Goal: Find specific page/section: Locate a particular part of the current website

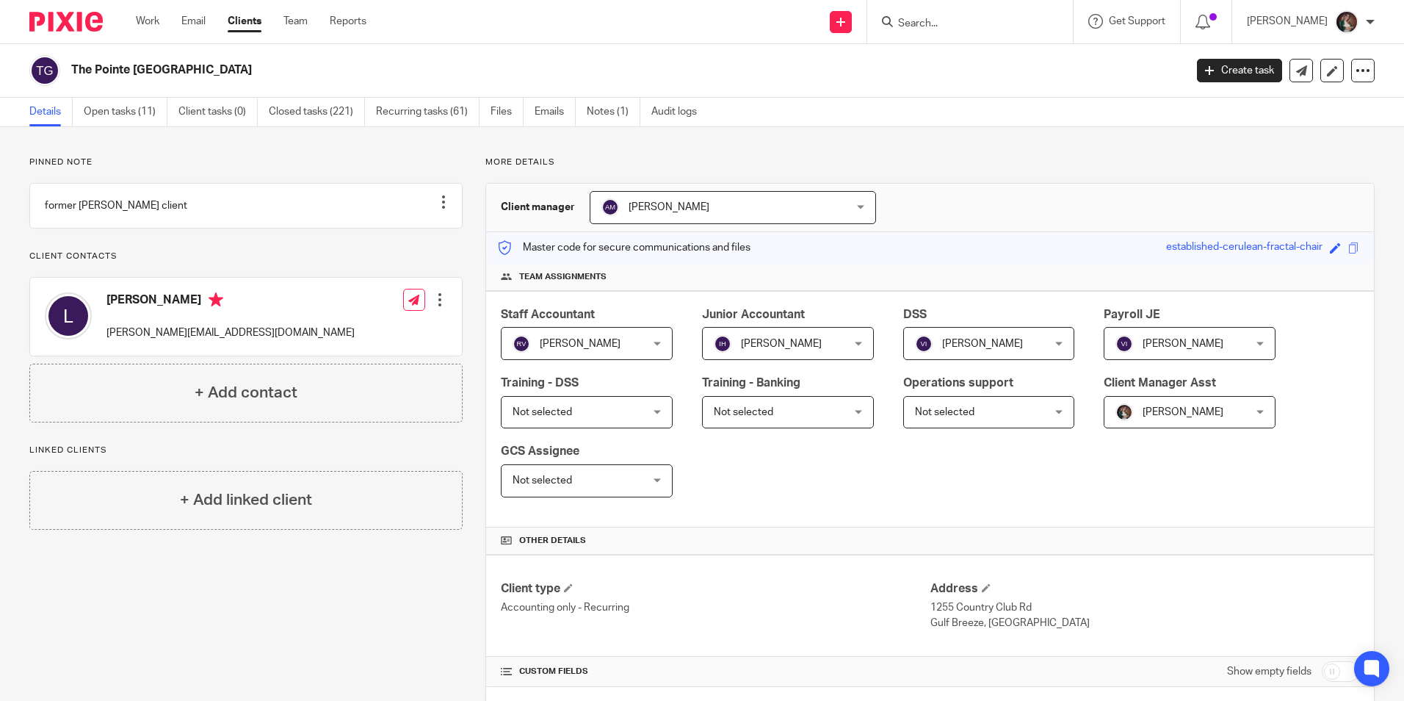
scroll to position [734, 0]
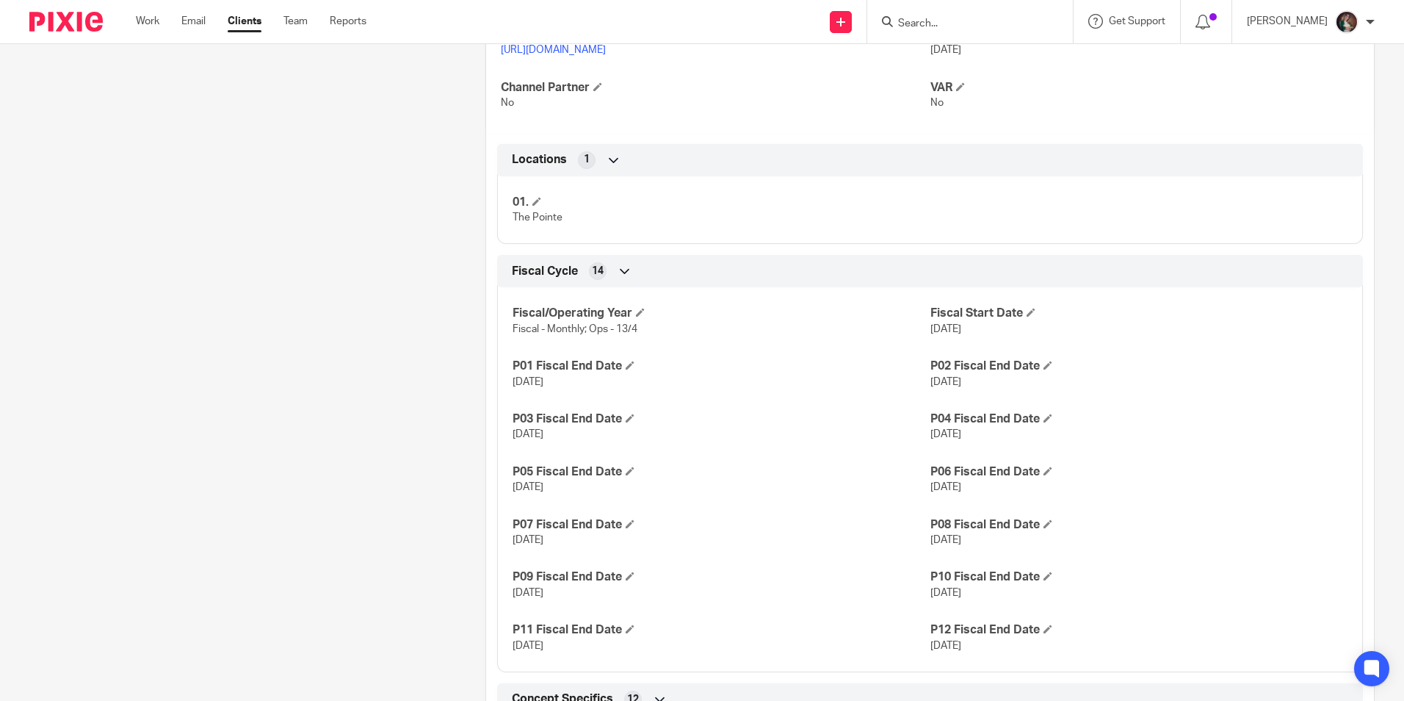
click at [985, 29] on input "Search" at bounding box center [963, 24] width 132 height 13
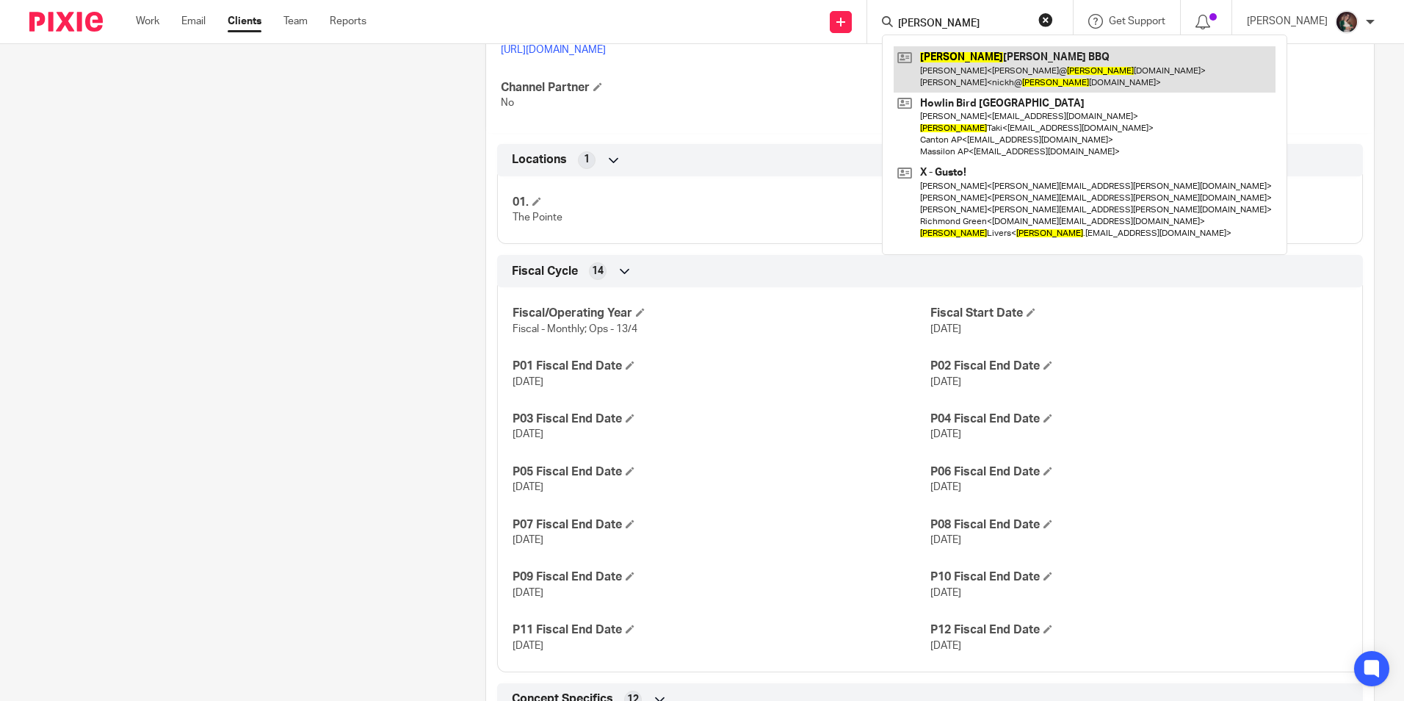
type input "[PERSON_NAME]"
click at [973, 67] on link at bounding box center [1085, 69] width 382 height 46
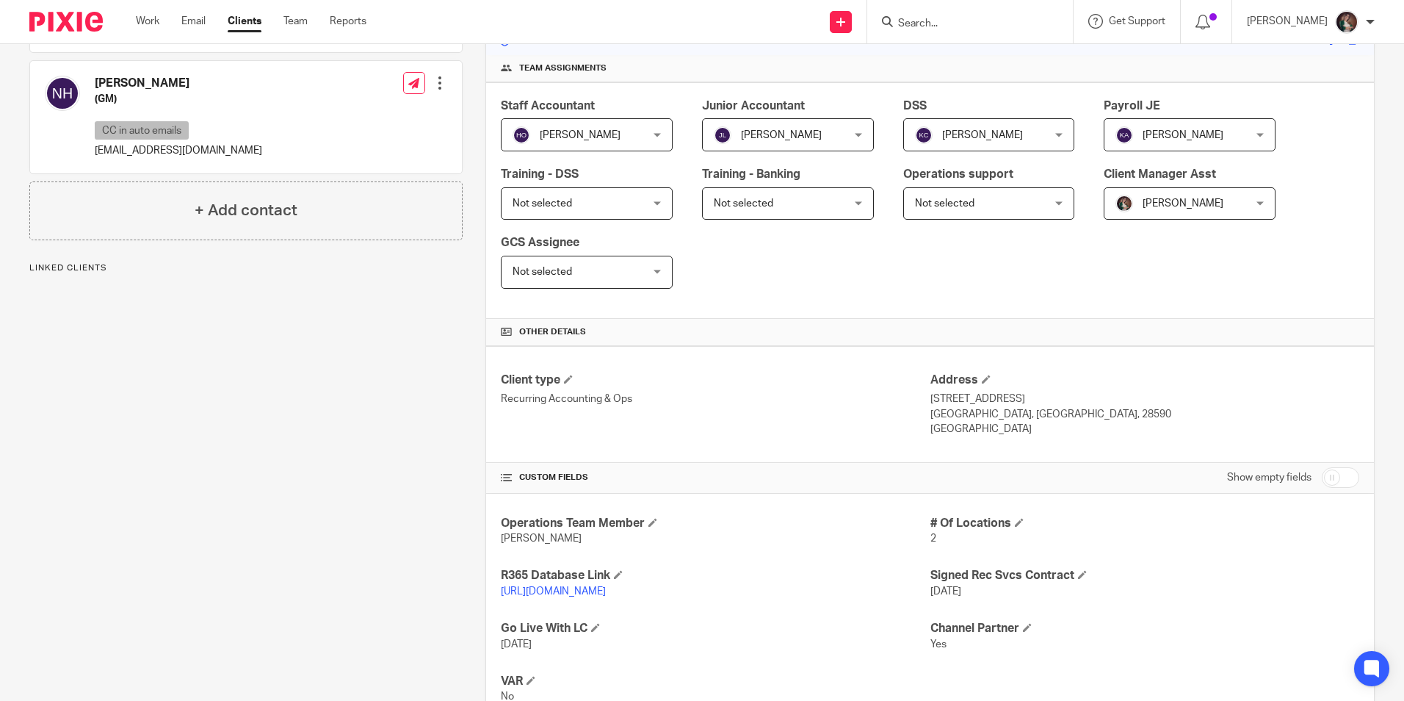
scroll to position [294, 0]
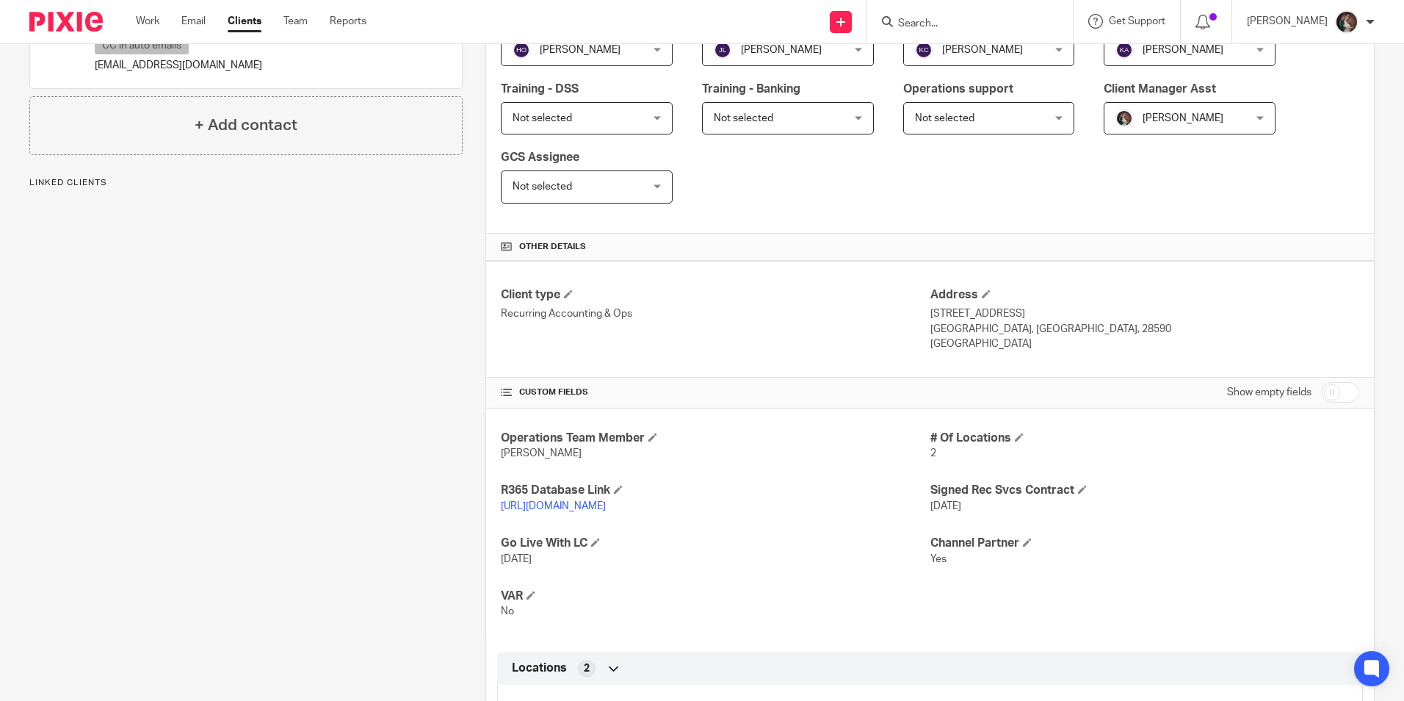
click at [606, 507] on link "https://samjonesbbq.restaurant365.com/#/user/login" at bounding box center [553, 506] width 105 height 10
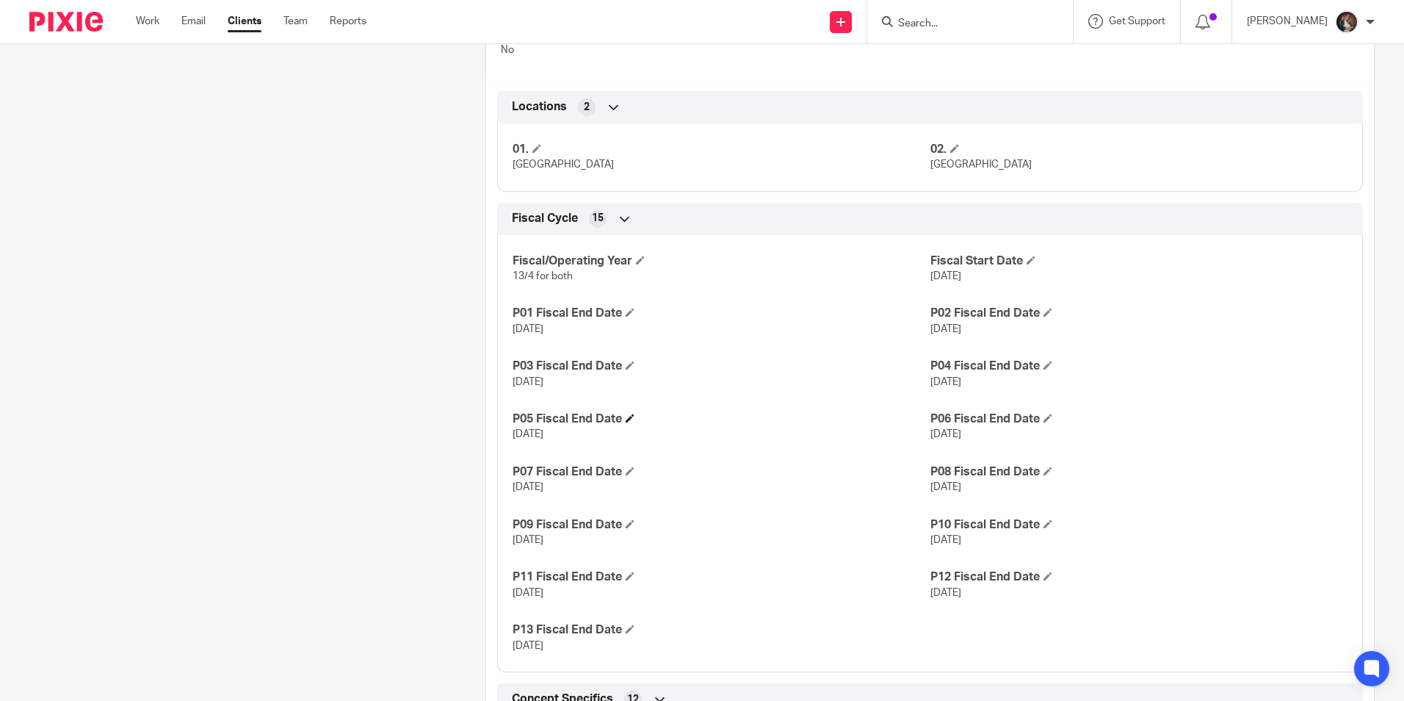
scroll to position [881, 0]
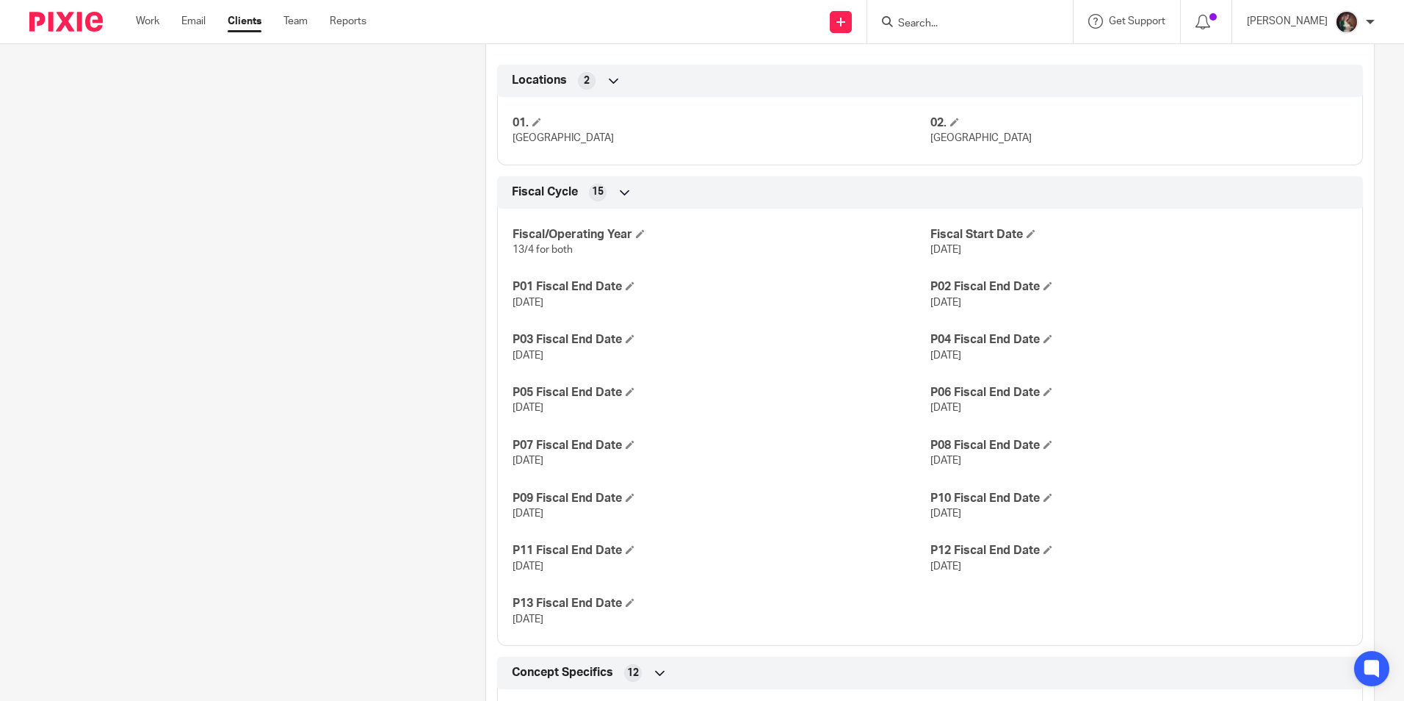
click at [953, 29] on input "Search" at bounding box center [963, 24] width 132 height 13
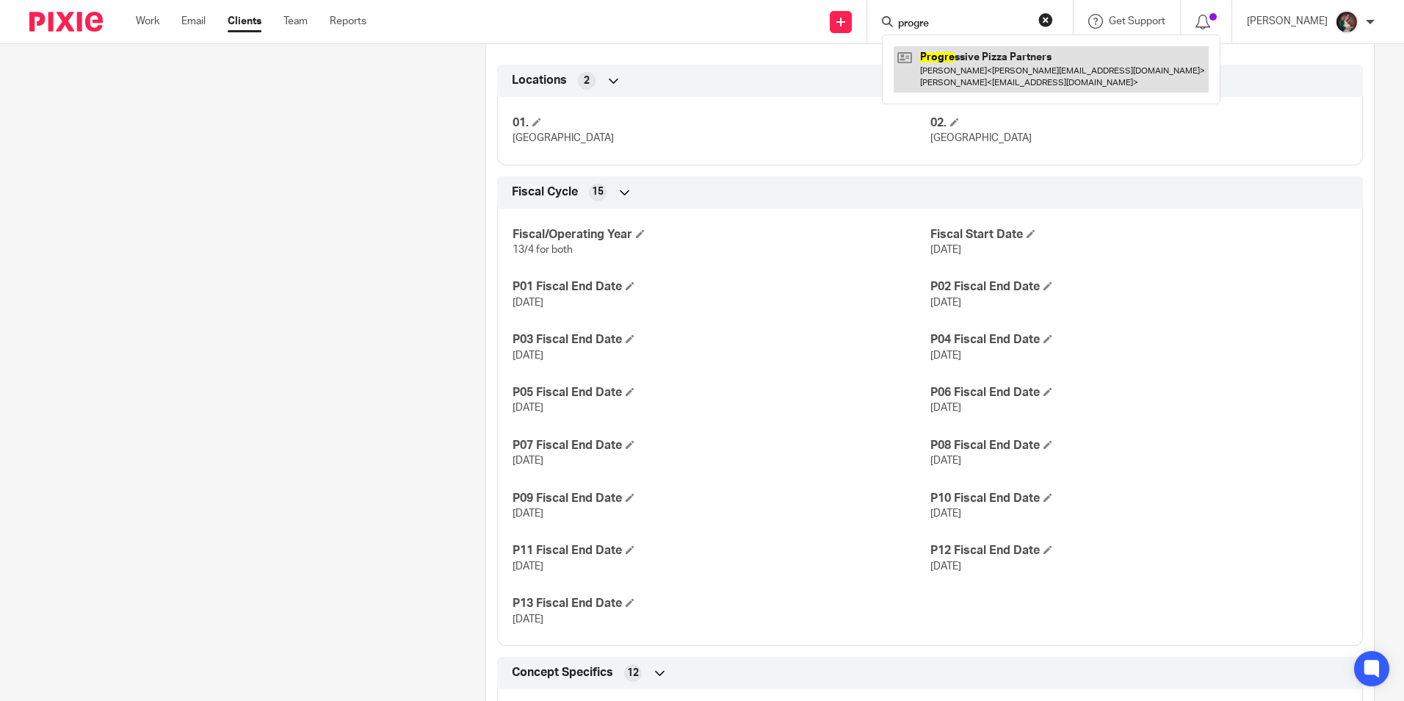
type input "progre"
click at [969, 57] on link at bounding box center [1051, 69] width 315 height 46
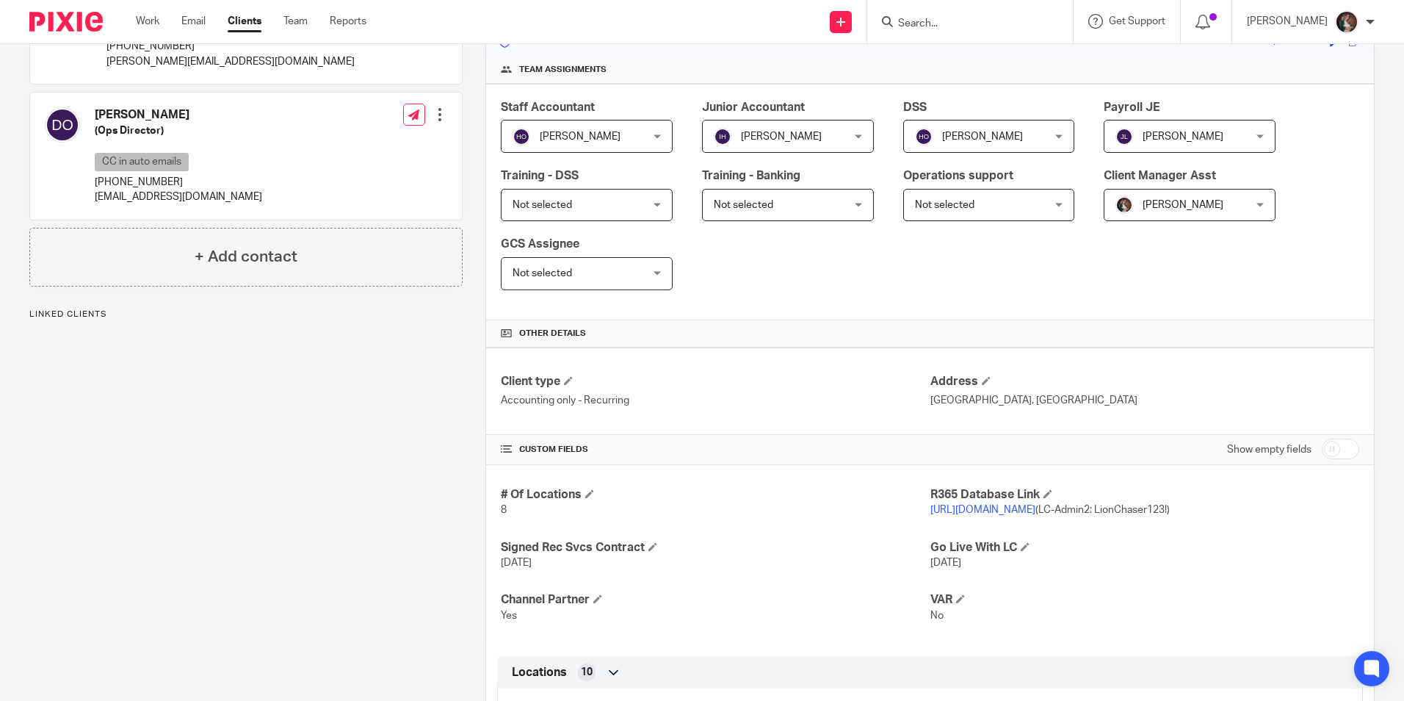
scroll to position [220, 0]
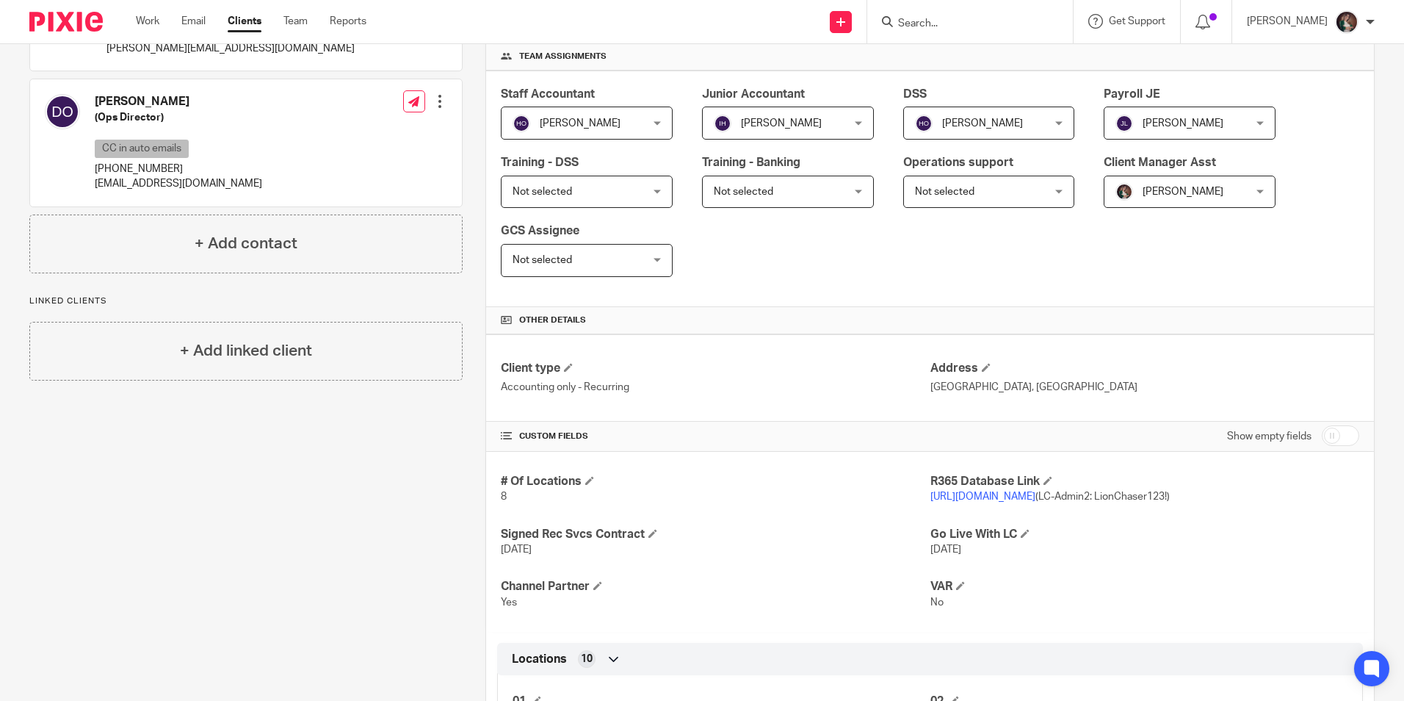
click at [973, 495] on link "https://pizzapartners.restaurant365.com/" at bounding box center [982, 496] width 105 height 10
